Goal: Browse casually

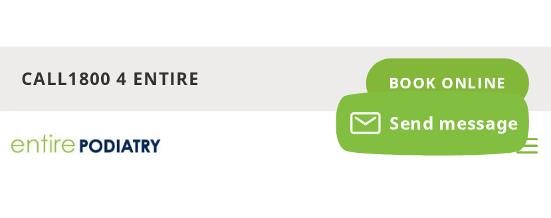
scroll to position [238, 0]
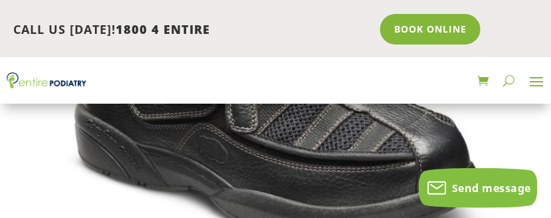
click at [530, 82] on span at bounding box center [536, 80] width 21 height 21
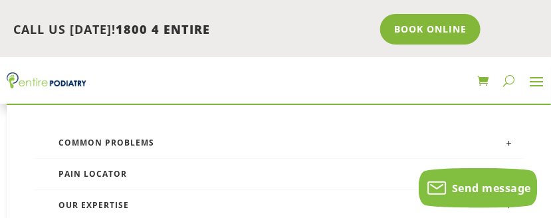
scroll to position [14, 0]
click at [511, 76] on button "button" at bounding box center [508, 80] width 11 height 21
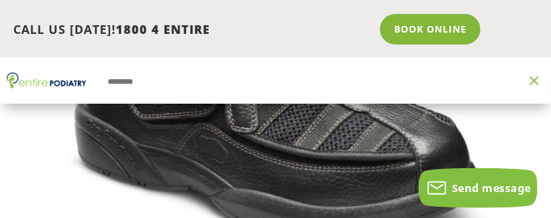
click at [538, 76] on button "button" at bounding box center [533, 80] width 19 height 19
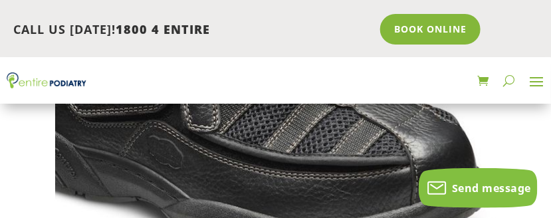
click at [445, 139] on img at bounding box center [241, 111] width 532 height 532
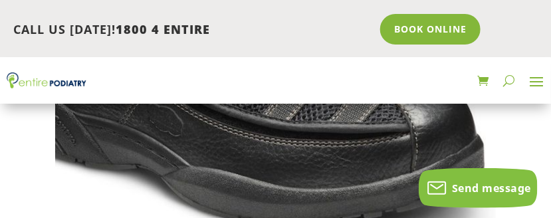
scroll to position [270, 0]
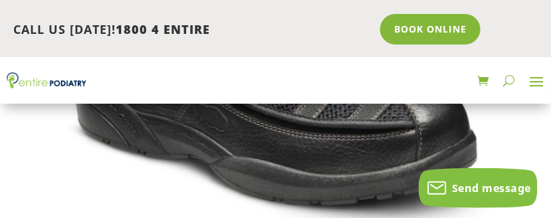
click at [538, 10] on div "CALL US [DATE]! 1800 4 ENTIRE Call 1800 4 ENTIRE Book Online" at bounding box center [275, 29] width 551 height 58
click at [324, 55] on div "CALL US [DATE]! 1800 4 ENTIRE Call 1800 4 ENTIRE Book Online" at bounding box center [275, 29] width 551 height 58
drag, startPoint x: 324, startPoint y: 55, endPoint x: 328, endPoint y: 45, distance: 11.0
click at [328, 45] on div "CALL US [DATE]! 1800 4 ENTIRE Call 1800 4 ENTIRE Book Online" at bounding box center [275, 29] width 551 height 58
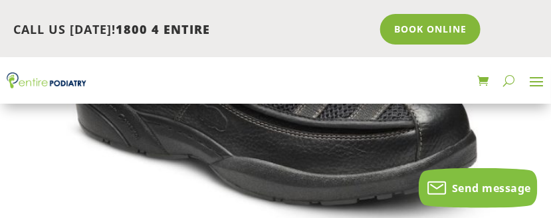
click at [323, 50] on div "CALL US [DATE]! 1800 4 ENTIRE Call 1800 4 ENTIRE Book Online" at bounding box center [275, 29] width 551 height 58
click at [484, 78] on link at bounding box center [482, 80] width 11 height 21
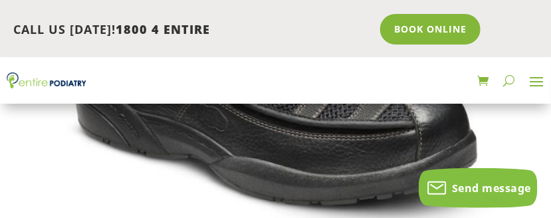
click at [484, 78] on link at bounding box center [482, 80] width 11 height 21
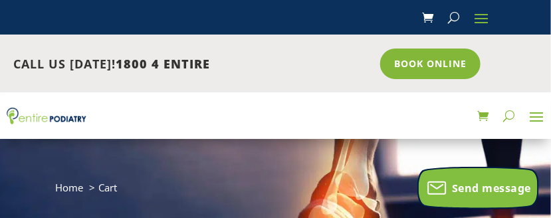
click at [477, 188] on span "Send message" at bounding box center [491, 188] width 79 height 15
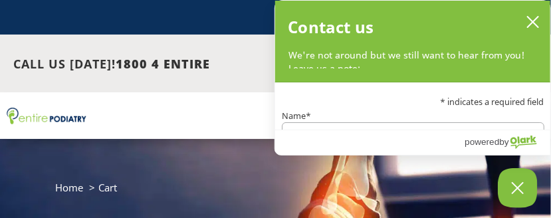
click at [477, 188] on ol "Home Cart" at bounding box center [275, 192] width 441 height 27
click at [520, 186] on icon "Close Chatbox" at bounding box center [517, 188] width 11 height 11
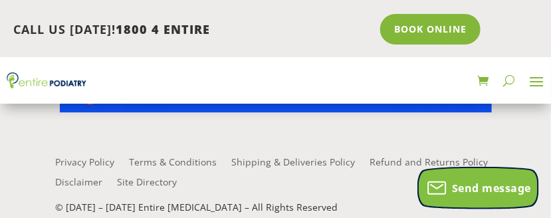
scroll to position [3430, 0]
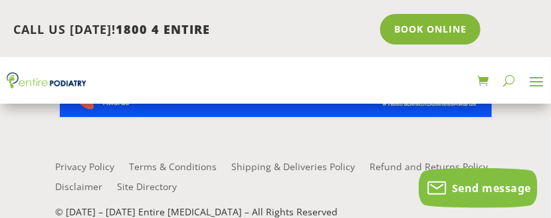
click at [509, 102] on div "Common Problems Area of Pain Heel and Arch Pain Toe Pain Ball of Foot Pain – Me…" at bounding box center [279, 80] width 544 height 47
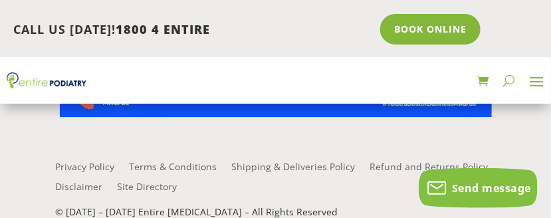
click at [509, 102] on div "Common Problems Area of Pain Heel and Arch Pain Toe Pain Ball of Foot Pain – Me…" at bounding box center [279, 80] width 544 height 47
click at [473, 140] on div "Privacy Policy Terms & Conditions Shipping & Deliveries Policy Refund and Retur…" at bounding box center [275, 182] width 441 height 90
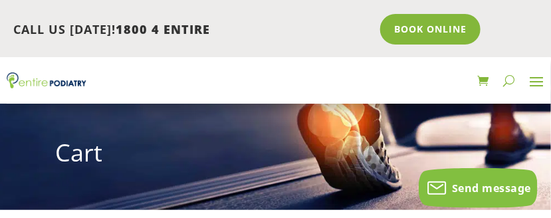
scroll to position [0, 0]
